Goal: Information Seeking & Learning: Learn about a topic

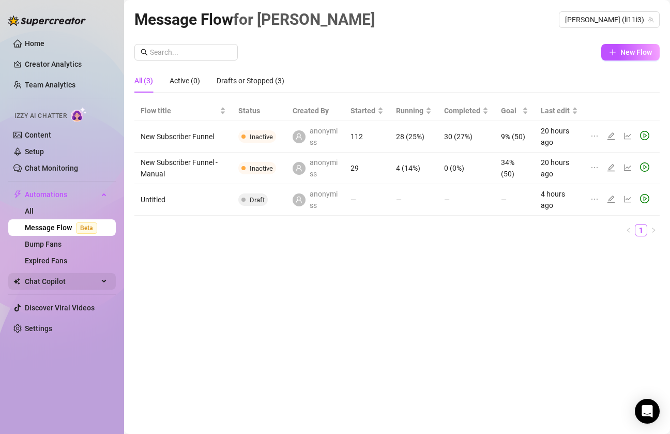
click at [83, 280] on span "Chat Copilot" at bounding box center [61, 281] width 73 height 17
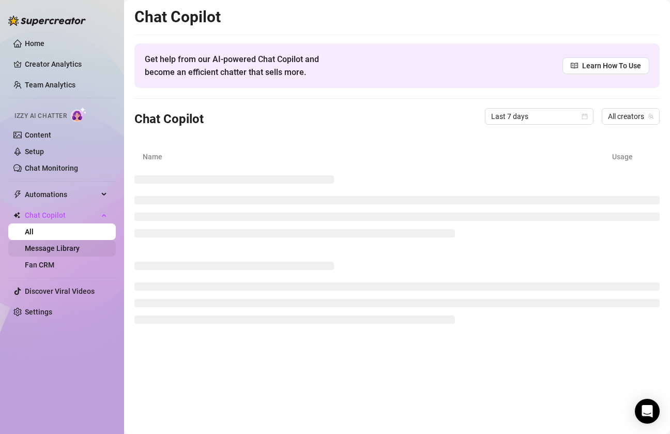
click at [66, 244] on link "Message Library" at bounding box center [52, 248] width 55 height 8
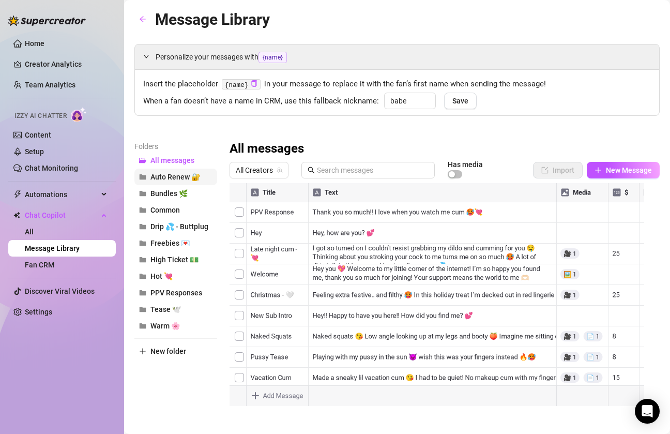
click at [175, 176] on span "Auto Renew 🔐" at bounding box center [175, 177] width 50 height 8
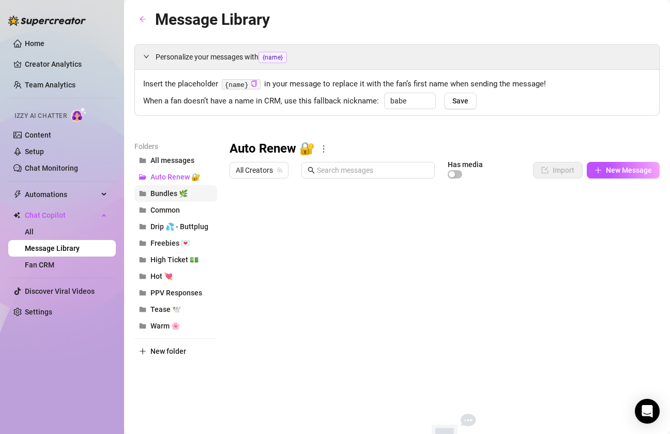
click at [177, 187] on button "Bundles 🌿" at bounding box center [175, 193] width 83 height 17
click at [175, 205] on button "Common" at bounding box center [175, 210] width 83 height 17
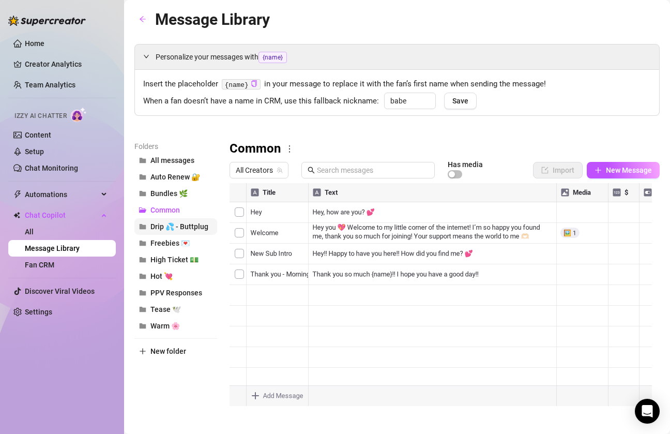
click at [181, 223] on span "Drip 💦 - Buttplug" at bounding box center [179, 226] width 58 height 8
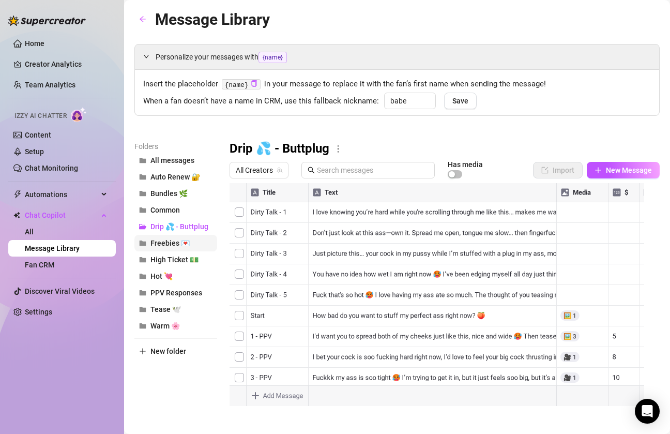
click at [164, 245] on span "Freebies 💌" at bounding box center [169, 243] width 39 height 8
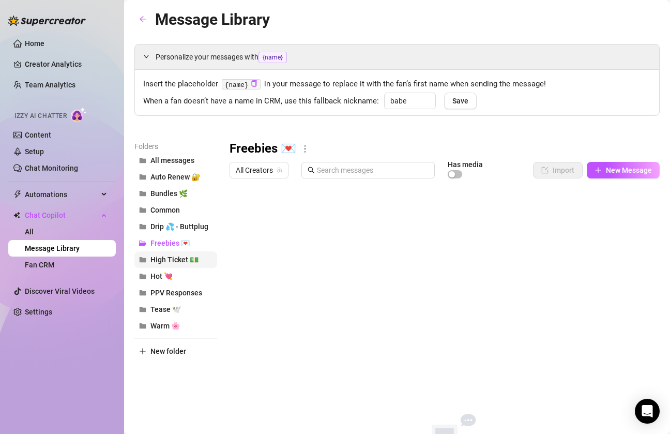
click at [163, 256] on span "High Ticket 💵" at bounding box center [174, 259] width 48 height 8
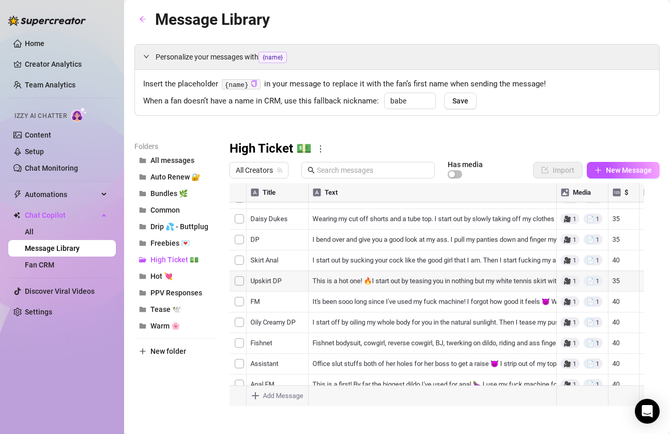
scroll to position [90, 0]
click at [365, 349] on div at bounding box center [440, 298] width 422 height 231
click at [351, 346] on div at bounding box center [440, 298] width 422 height 231
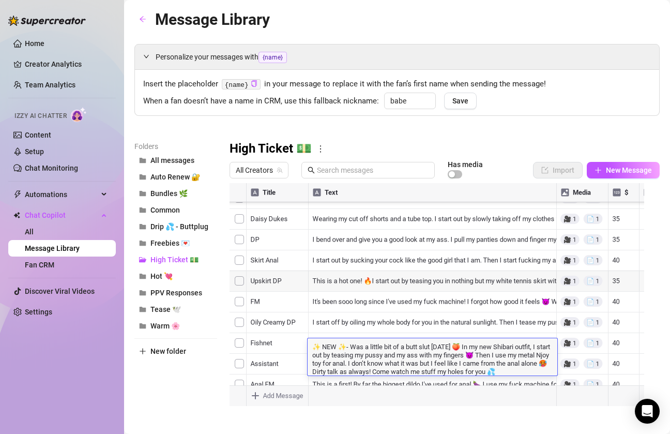
click at [362, 327] on div at bounding box center [440, 298] width 422 height 231
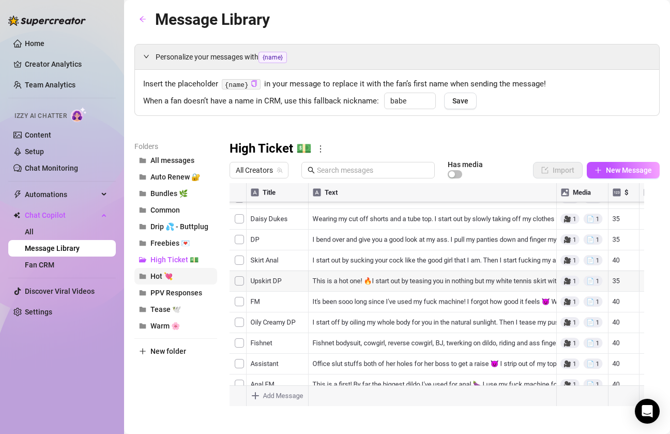
click at [181, 273] on button "Hot 💘" at bounding box center [175, 276] width 83 height 17
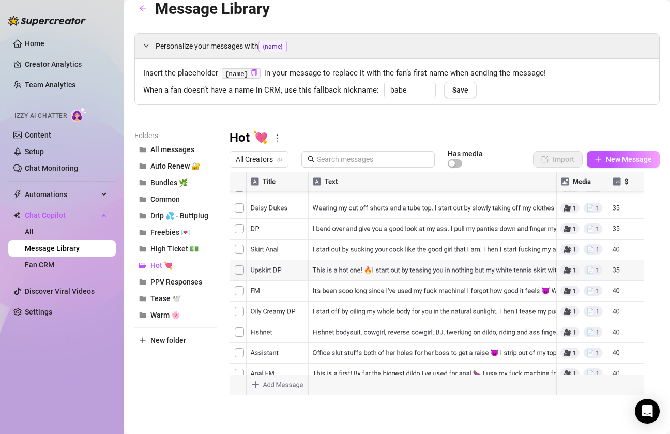
click at [349, 294] on div at bounding box center [440, 287] width 422 height 231
click at [362, 295] on div at bounding box center [440, 287] width 422 height 231
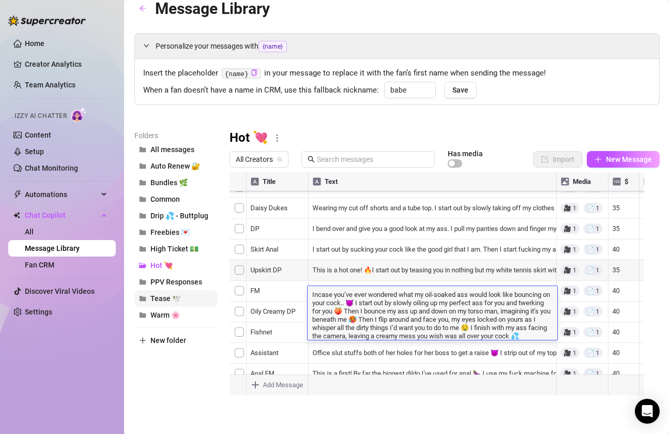
click at [175, 294] on span "Tease 🕊️" at bounding box center [165, 298] width 30 height 8
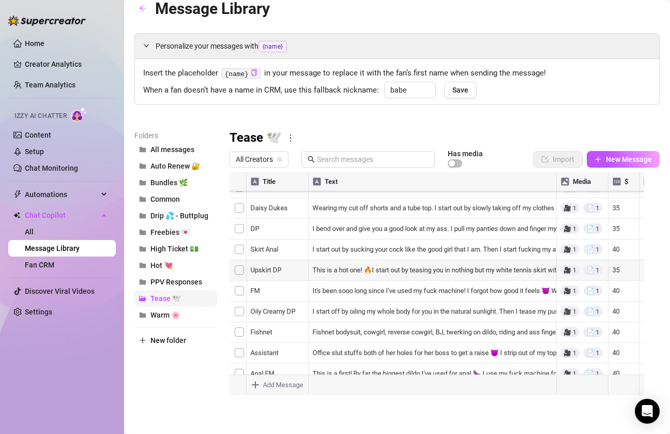
scroll to position [0, 0]
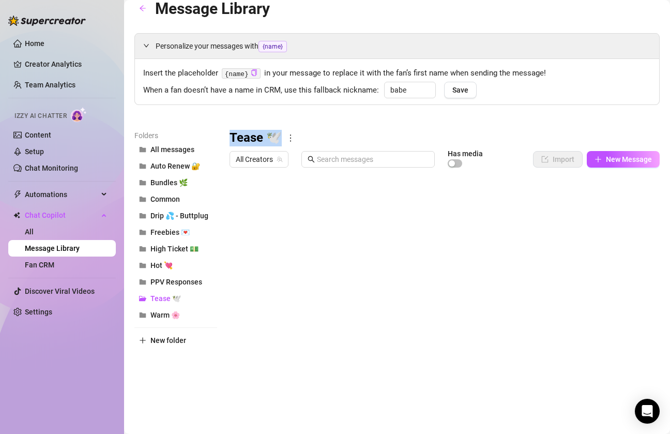
drag, startPoint x: 280, startPoint y: 135, endPoint x: 204, endPoint y: 133, distance: 76.0
click at [204, 134] on div "Folders All messages Auto Renew 🔐 Bundles 🌿 Common Drip 💦 - Buttplug Freebies 💌…" at bounding box center [396, 266] width 525 height 273
copy div "All messages Auto Renew 🔐 Bundles 🌿 Common Drip 💦 - Buttplug Freebies 💌 High Ti…"
click at [182, 314] on button "Warm 🌸" at bounding box center [175, 314] width 83 height 17
drag, startPoint x: 277, startPoint y: 137, endPoint x: 211, endPoint y: 136, distance: 65.1
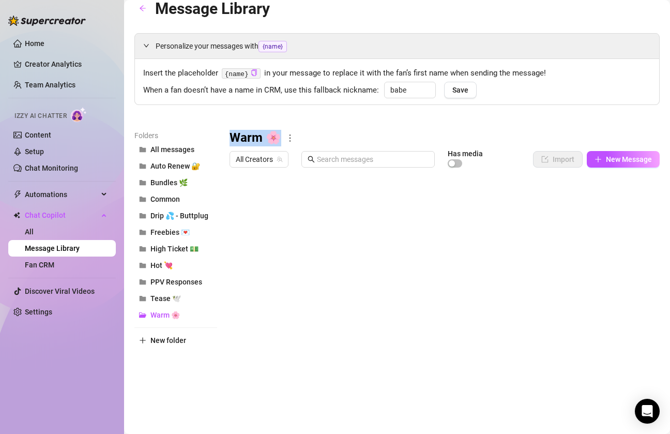
click at [212, 137] on div "Folders All messages Auto Renew 🔐 Bundles 🌿 Common Drip 💦 - Buttplug Freebies 💌…" at bounding box center [396, 266] width 525 height 273
copy div "All messages Auto Renew 🔐 Bundles 🌿 Common Drip 💦 - Buttplug Freebies 💌 High Ti…"
click at [175, 266] on button "Hot 💘" at bounding box center [175, 265] width 83 height 17
click at [266, 138] on div "Hot 💘" at bounding box center [444, 138] width 430 height 17
drag, startPoint x: 264, startPoint y: 136, endPoint x: 221, endPoint y: 135, distance: 42.4
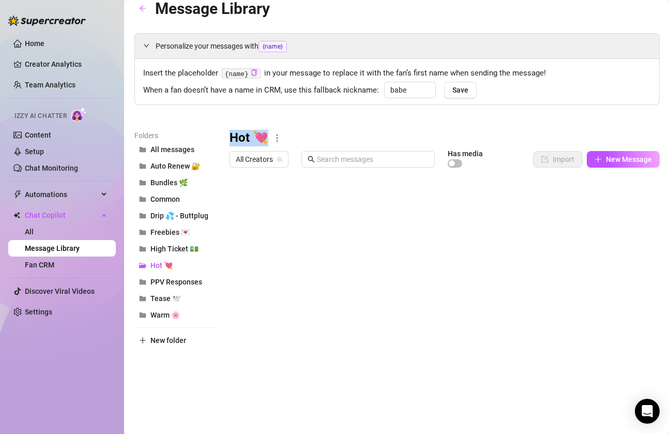
click at [222, 136] on div "Folders All messages Auto Renew 🔐 Bundles 🌿 Common Drip 💦 - Buttplug Freebies 💌…" at bounding box center [396, 266] width 525 height 273
copy div "All messages Auto Renew 🔐 Bundles 🌿 Common Drip 💦 - Buttplug Freebies 💌 High Ti…"
click at [183, 246] on span "High Ticket 💵" at bounding box center [174, 248] width 48 height 8
drag, startPoint x: 311, startPoint y: 134, endPoint x: 221, endPoint y: 128, distance: 90.1
click at [221, 128] on div "Personalize your messages with {name} Insert the placeholder {name} in your mes…" at bounding box center [396, 218] width 525 height 370
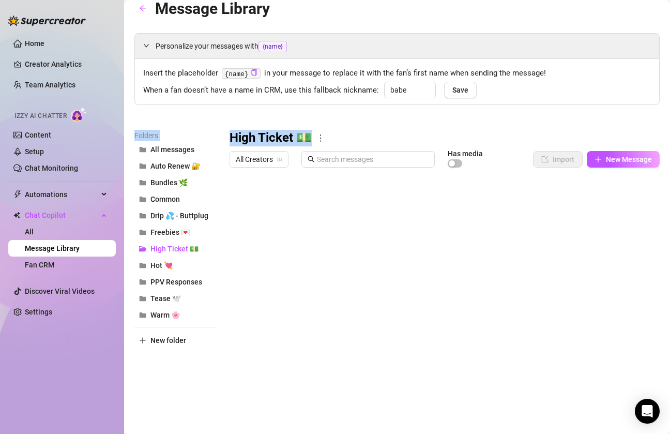
click at [260, 141] on h3 "High Ticket 💵" at bounding box center [270, 138] width 82 height 17
drag, startPoint x: 310, startPoint y: 137, endPoint x: 225, endPoint y: 133, distance: 84.9
click at [225, 133] on div "Folders All messages Auto Renew 🔐 Bundles 🌿 Common Drip 💦 - Buttplug Freebies 💌…" at bounding box center [396, 266] width 525 height 273
copy h3 "High Ticket 💵"
click at [170, 217] on span "Drip 💦 - Buttplug" at bounding box center [179, 215] width 58 height 8
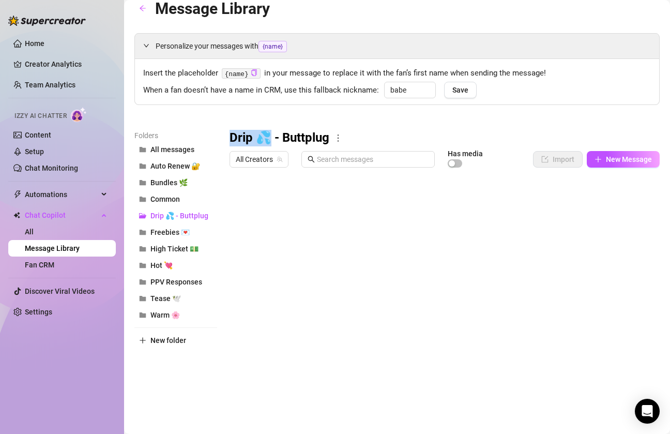
drag, startPoint x: 268, startPoint y: 137, endPoint x: 214, endPoint y: 133, distance: 53.4
click at [214, 134] on div "Folders All messages Auto Renew 🔐 Bundles 🌿 Common Drip 💦 - Buttplug Freebies 💌…" at bounding box center [396, 266] width 525 height 273
copy div "All messages Auto Renew 🔐 Bundles 🌿 Common Drip 💦 - Buttplug Freebies 💌 High Ti…"
drag, startPoint x: 326, startPoint y: 139, endPoint x: 218, endPoint y: 140, distance: 108.6
click at [218, 140] on div "Folders All messages Auto Renew 🔐 Bundles 🌿 Common Drip 💦 - Buttplug Freebies 💌…" at bounding box center [396, 266] width 525 height 273
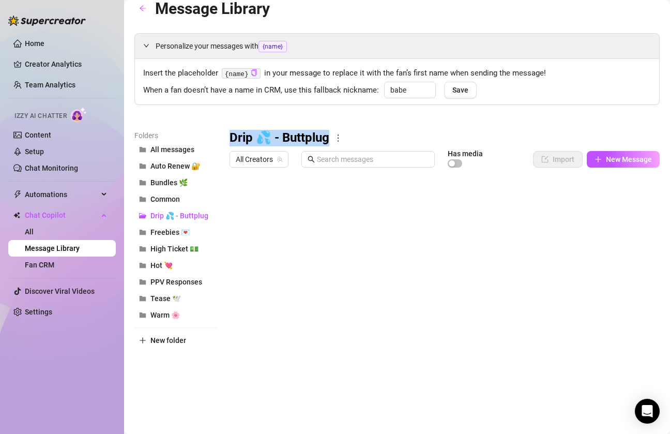
copy div "All messages Auto Renew 🔐 Bundles 🌿 Common Drip 💦 - Buttplug Freebies 💌 High Ti…"
click at [173, 198] on span "Common" at bounding box center [164, 199] width 29 height 8
drag, startPoint x: 279, startPoint y: 138, endPoint x: 218, endPoint y: 138, distance: 61.0
click at [218, 138] on div "Folders All messages Auto Renew 🔐 Bundles 🌿 Common Drip 💦 - Buttplug Freebies 💌…" at bounding box center [396, 266] width 525 height 273
copy div "All messages Auto Renew 🔐 Bundles 🌿 Common Drip 💦 - Buttplug Freebies 💌 High Ti…"
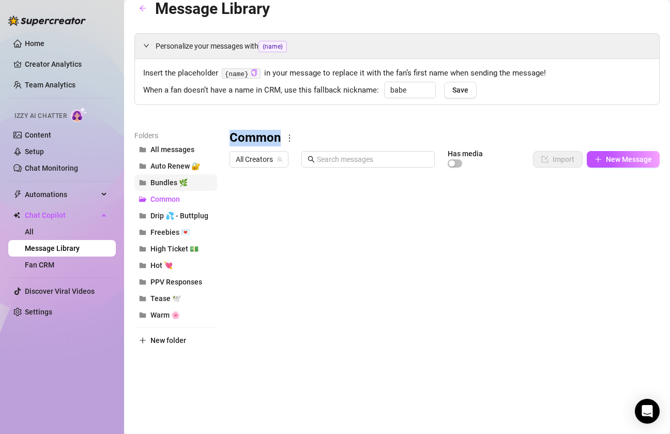
click at [174, 183] on span "Bundles 🌿" at bounding box center [168, 182] width 37 height 8
click at [173, 195] on span "Common" at bounding box center [164, 199] width 29 height 8
click at [177, 213] on span "Drip 💦 - Buttplug" at bounding box center [179, 215] width 58 height 8
click at [172, 232] on span "Freebies 💌" at bounding box center [169, 232] width 39 height 8
click at [173, 254] on button "High Ticket 💵" at bounding box center [175, 248] width 83 height 17
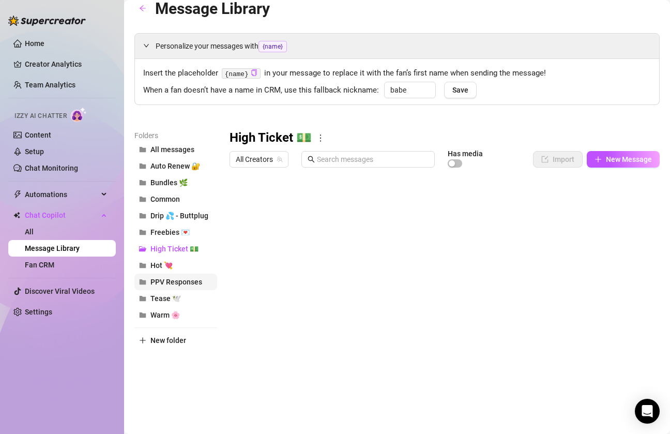
click at [172, 277] on button "PPV Responses" at bounding box center [175, 281] width 83 height 17
click at [170, 299] on span "Tease 🕊️" at bounding box center [165, 298] width 30 height 8
click at [167, 311] on span "Warm 🌸" at bounding box center [164, 315] width 29 height 8
click at [166, 267] on span "Hot 💘" at bounding box center [161, 265] width 22 height 8
click at [168, 250] on span "High Ticket 💵" at bounding box center [174, 248] width 48 height 8
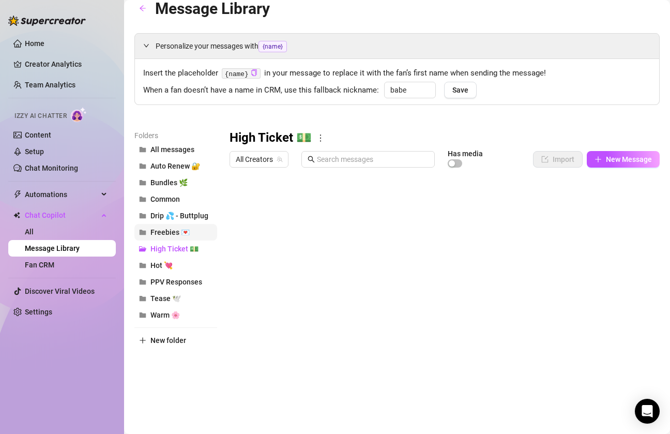
click at [165, 232] on span "Freebies 💌" at bounding box center [169, 232] width 39 height 8
click at [164, 215] on span "Drip 💦 - Buttplug" at bounding box center [179, 215] width 58 height 8
click at [162, 196] on span "Common" at bounding box center [164, 199] width 29 height 8
click at [163, 187] on button "Bundles 🌿" at bounding box center [175, 182] width 83 height 17
click at [165, 171] on button "Auto Renew 🔐" at bounding box center [175, 166] width 83 height 17
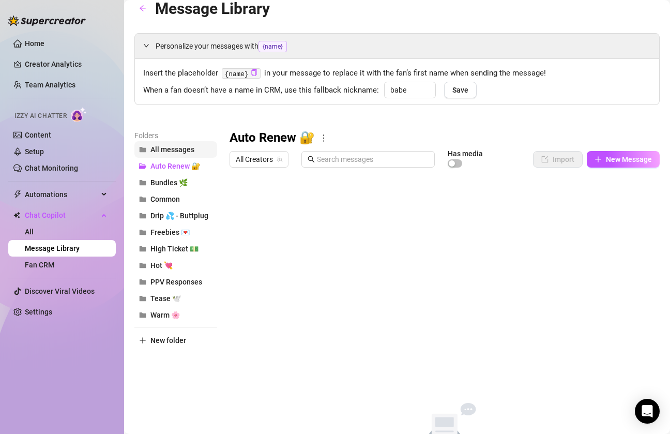
click at [171, 154] on button "All messages" at bounding box center [175, 149] width 83 height 17
click at [161, 300] on span "Tease 🕊️" at bounding box center [165, 298] width 30 height 8
click at [439, 202] on div at bounding box center [440, 287] width 422 height 231
click at [453, 202] on div at bounding box center [440, 287] width 422 height 231
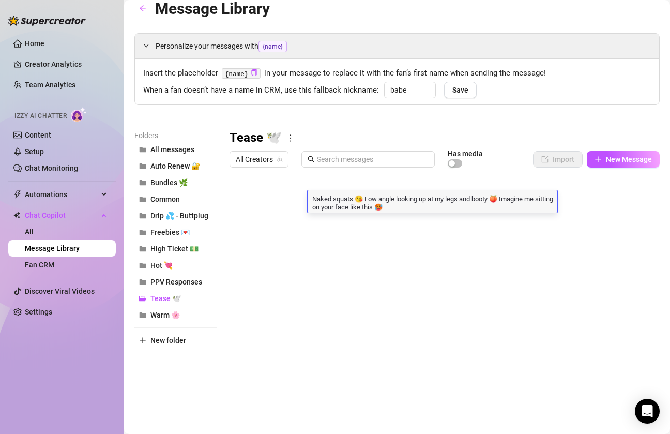
click at [453, 202] on textarea "Naked squats 😘 Low angle looking up at my legs and booty 🍑 Imagine me sitting o…" at bounding box center [433, 202] width 250 height 18
